Goal: Complete application form: Complete application form

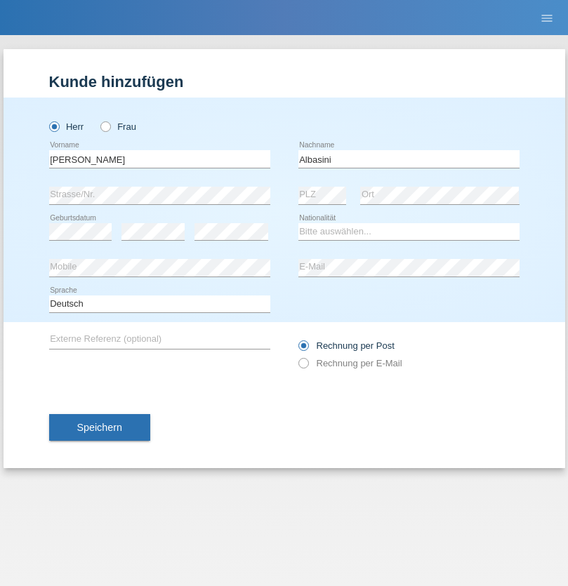
type input "Albasini"
select select "CH"
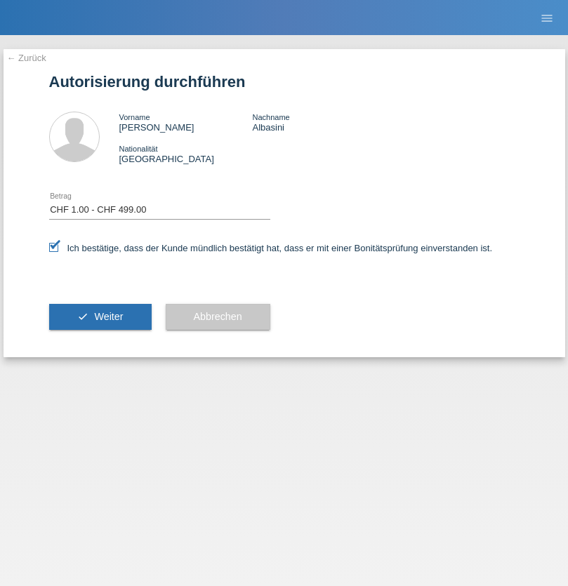
select select "1"
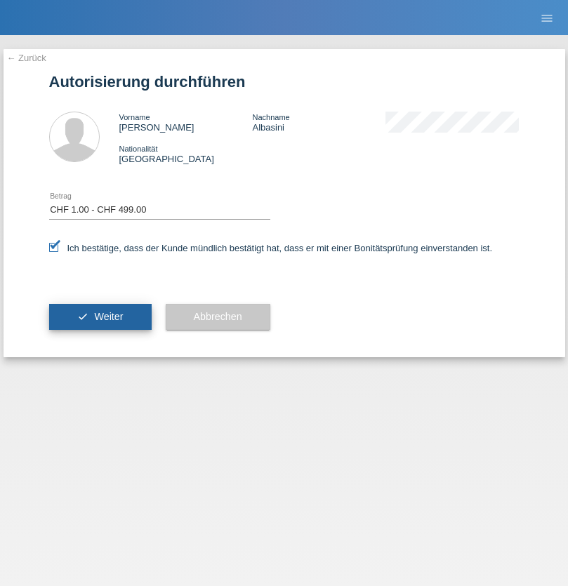
click at [100, 317] on span "Weiter" at bounding box center [108, 316] width 29 height 11
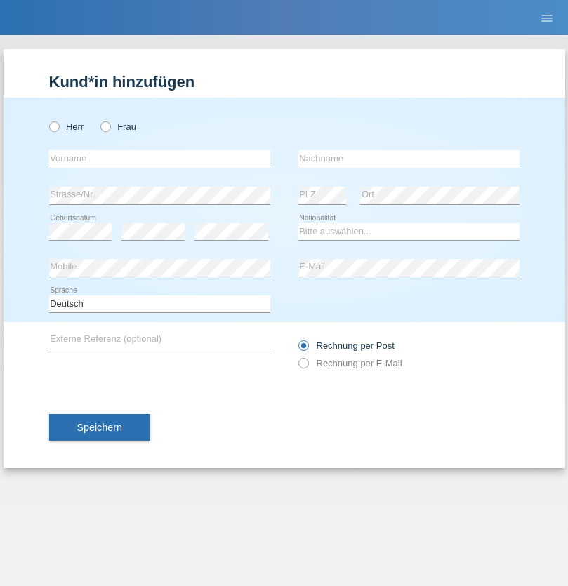
radio input "true"
click at [159, 159] on input "text" at bounding box center [159, 159] width 221 height 18
type input "Molnar"
click at [409, 159] on input "text" at bounding box center [408, 159] width 221 height 18
type input "[PERSON_NAME]"
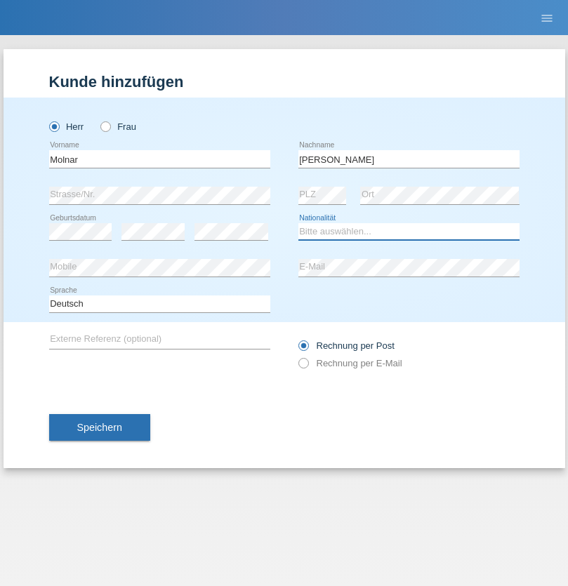
select select "SK"
select select "C"
select select "01"
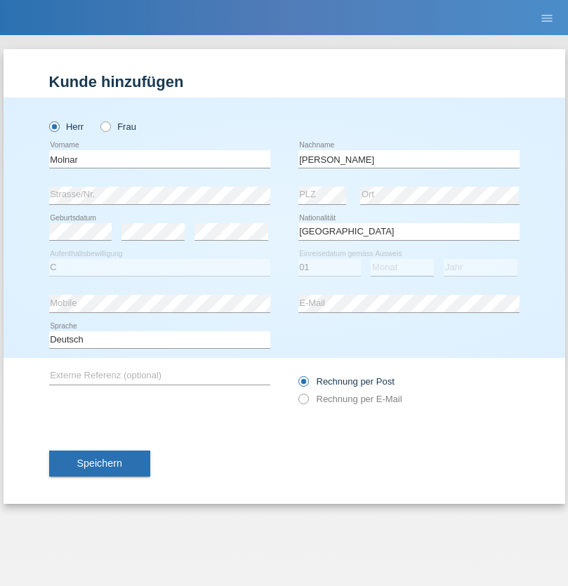
select select "01"
select select "2017"
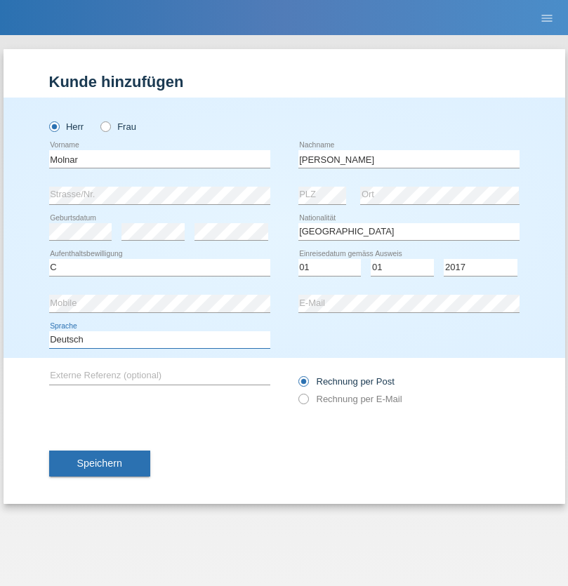
select select "en"
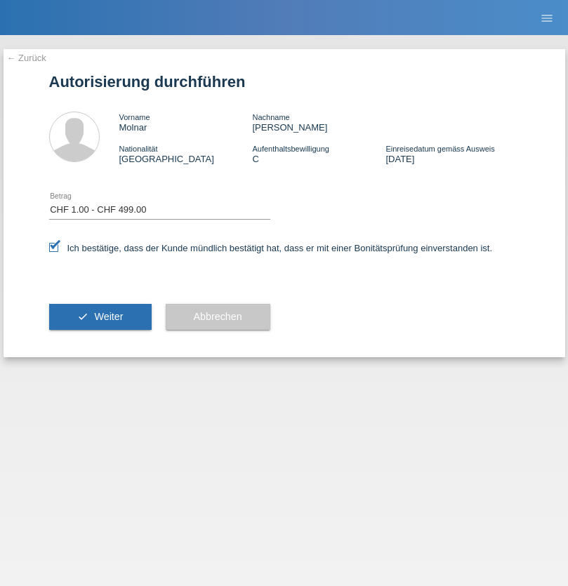
select select "1"
click at [100, 317] on span "Weiter" at bounding box center [108, 316] width 29 height 11
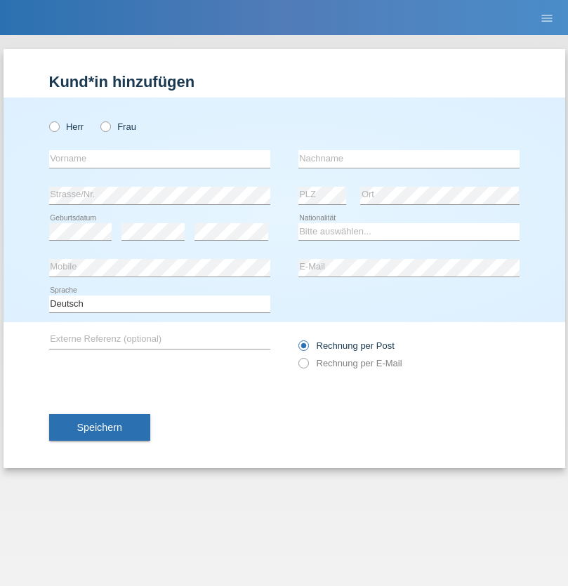
radio input "true"
click at [159, 159] on input "text" at bounding box center [159, 159] width 221 height 18
type input "Endrit"
click at [409, 159] on input "text" at bounding box center [408, 159] width 221 height 18
type input "Zhuniqi"
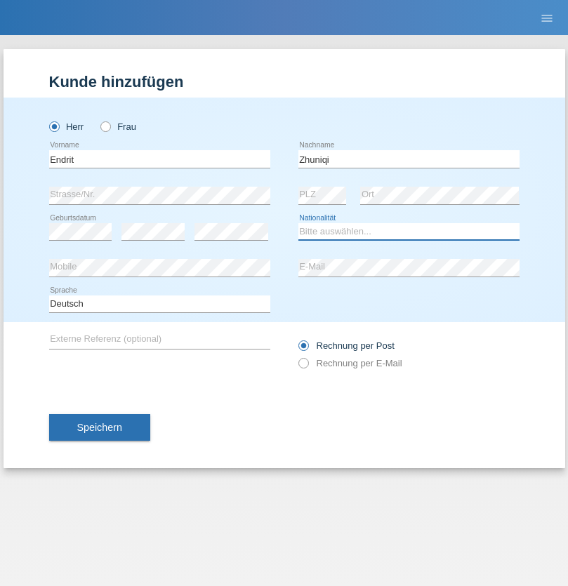
select select "XK"
select select "C"
select select "01"
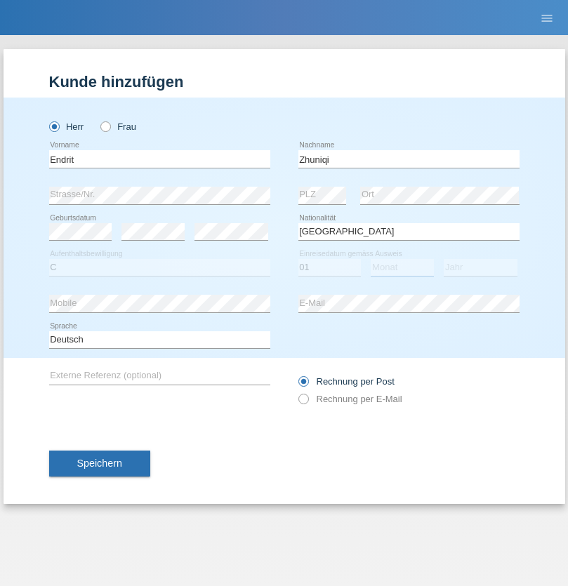
select select "10"
select select "2017"
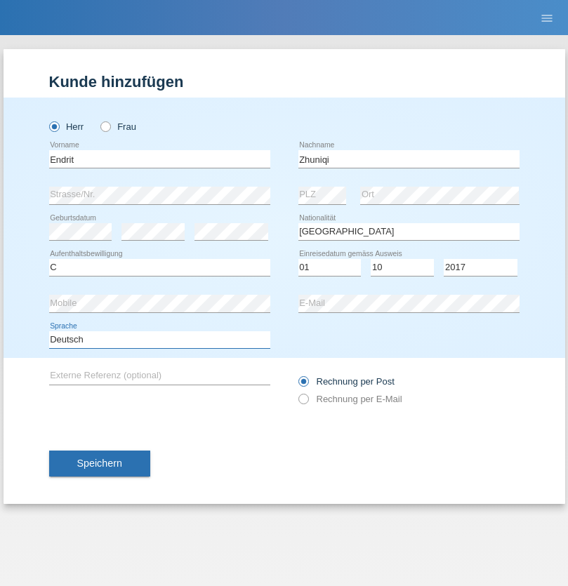
select select "en"
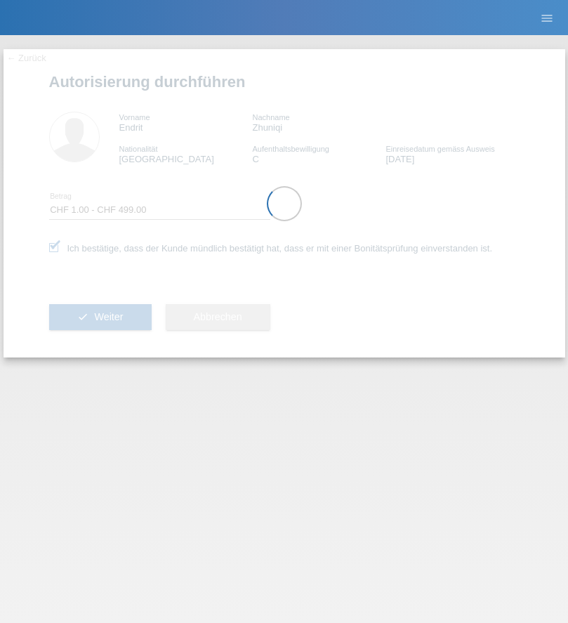
select select "1"
